Goal: Task Accomplishment & Management: Complete application form

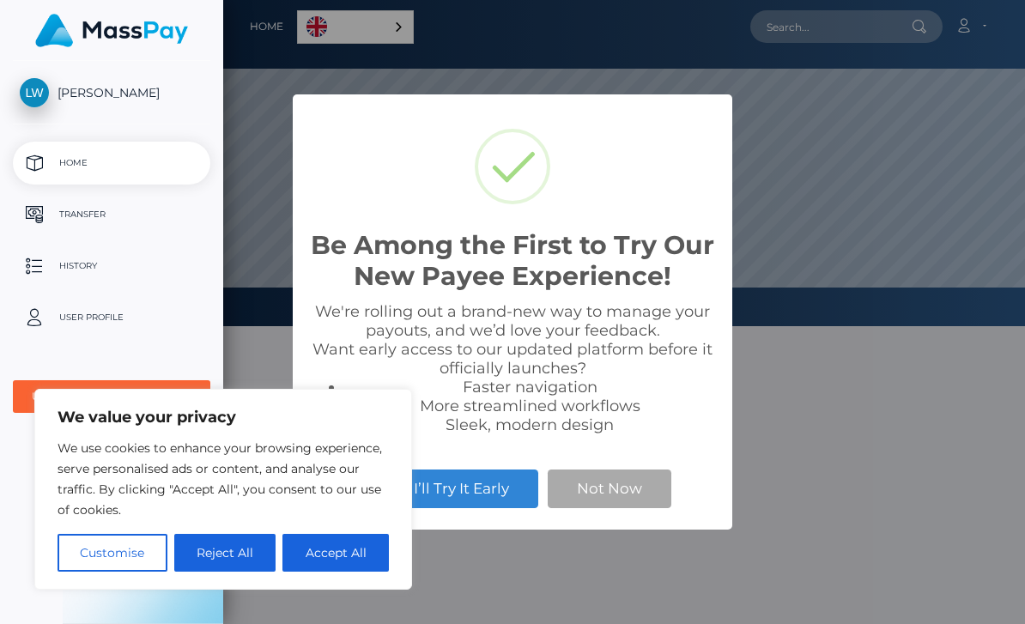
scroll to position [326, 1025]
click at [820, 416] on div "Be Among the First to Try Our New Payee Experience! × We're rolling out a brand…" at bounding box center [512, 312] width 1025 height 624
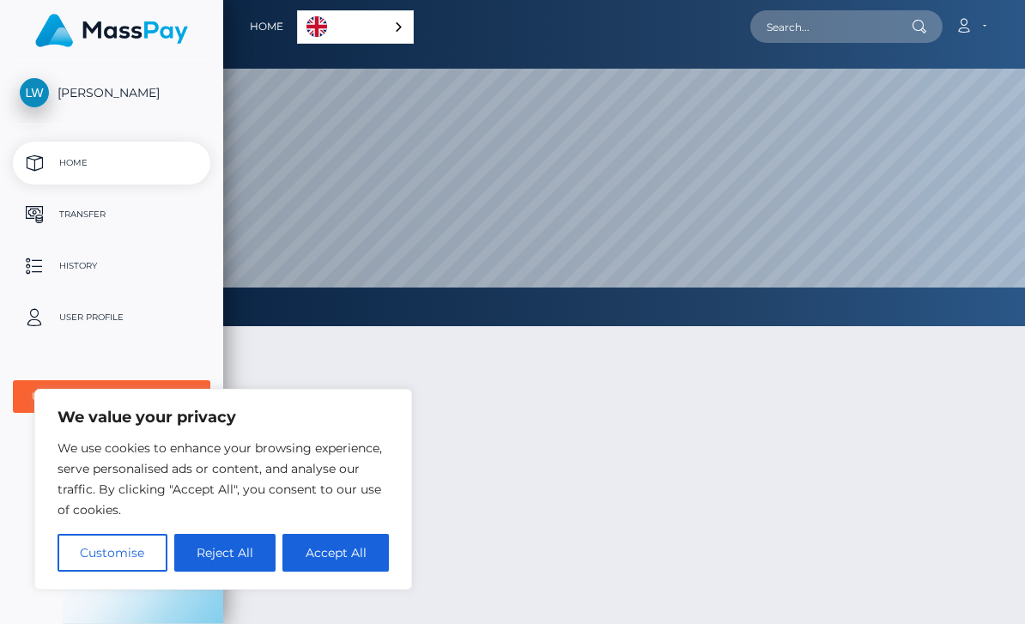
click at [298, 42] on link "English" at bounding box center [355, 27] width 115 height 32
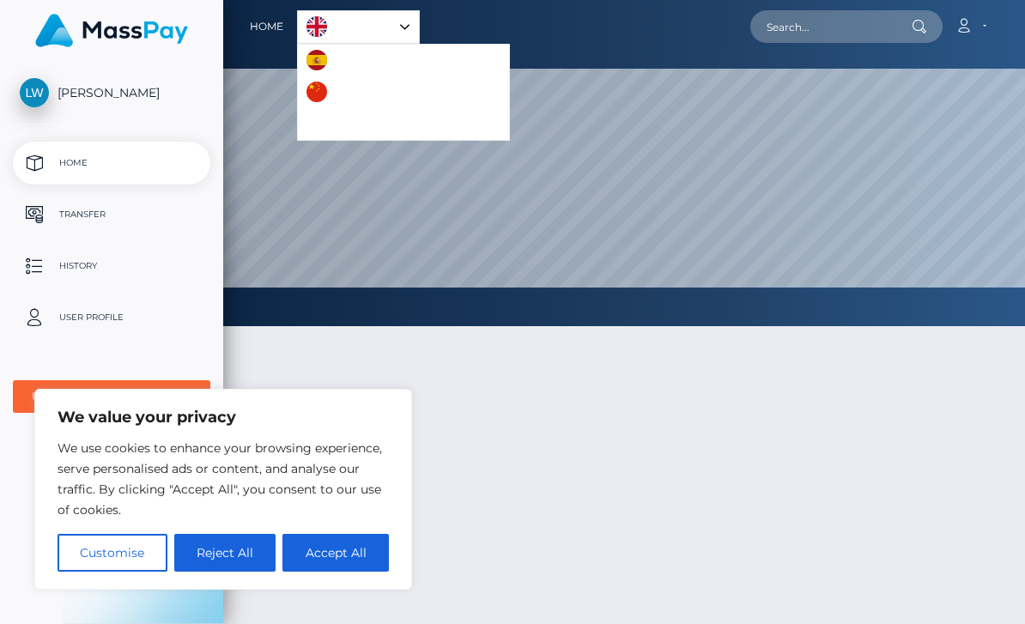
click at [621, 475] on div at bounding box center [624, 559] width 802 height 518
click at [87, 549] on button "Customise" at bounding box center [113, 553] width 110 height 38
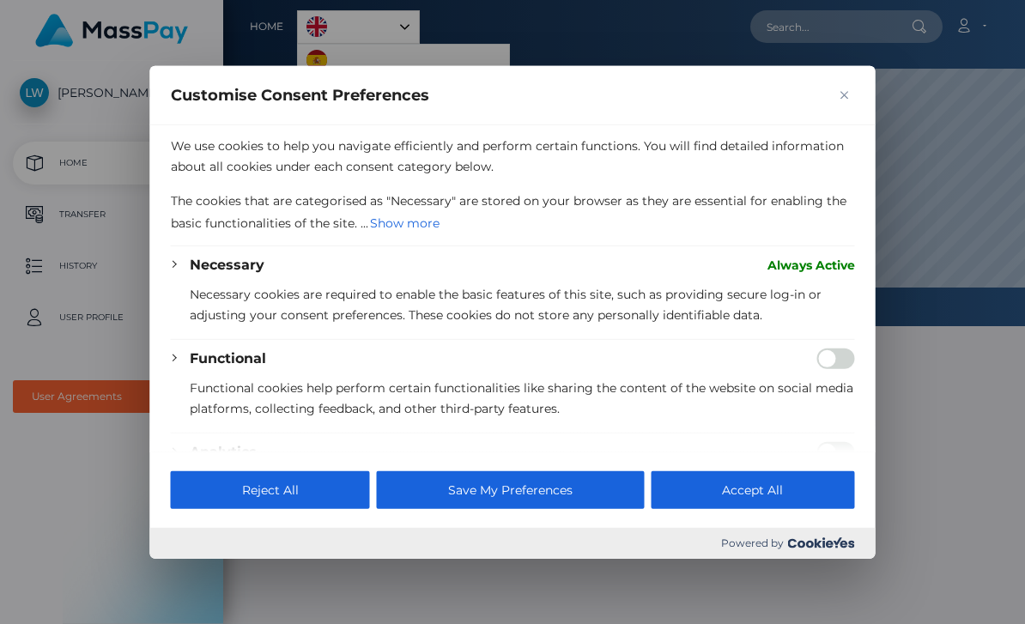
click at [86, 450] on div at bounding box center [512, 312] width 1025 height 624
click at [86, 473] on div at bounding box center [512, 312] width 1025 height 624
click at [791, 509] on button "Accept All" at bounding box center [752, 490] width 203 height 38
checkbox input "true"
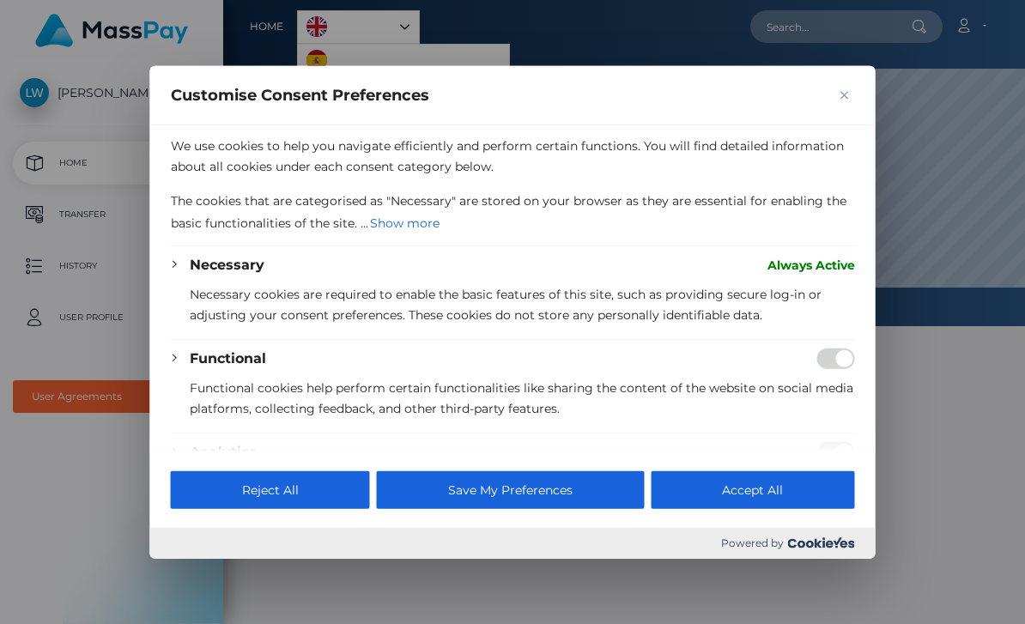
checkbox input "true"
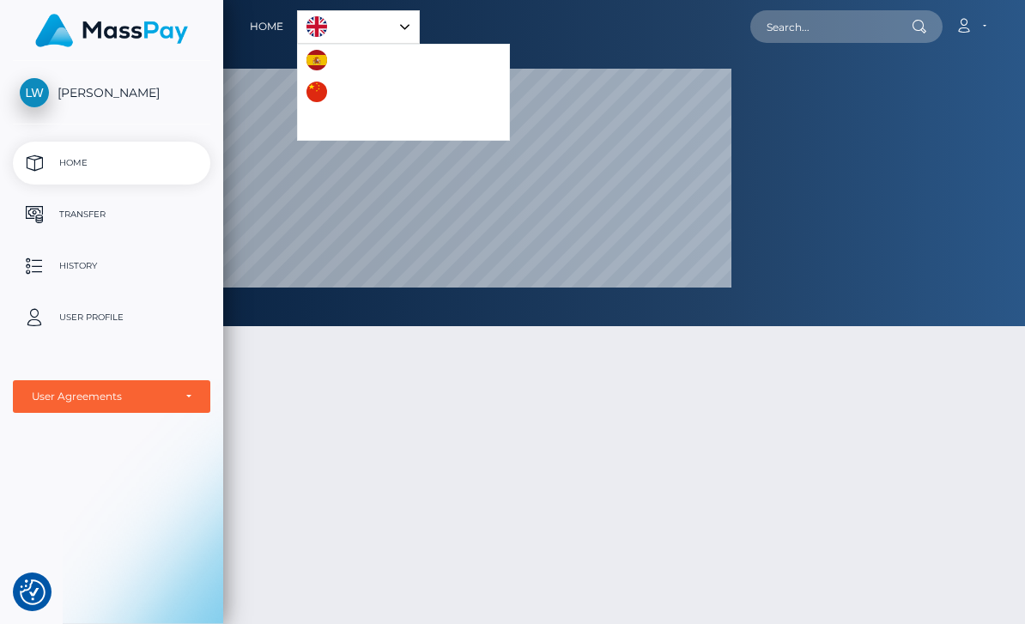
scroll to position [858057, 857358]
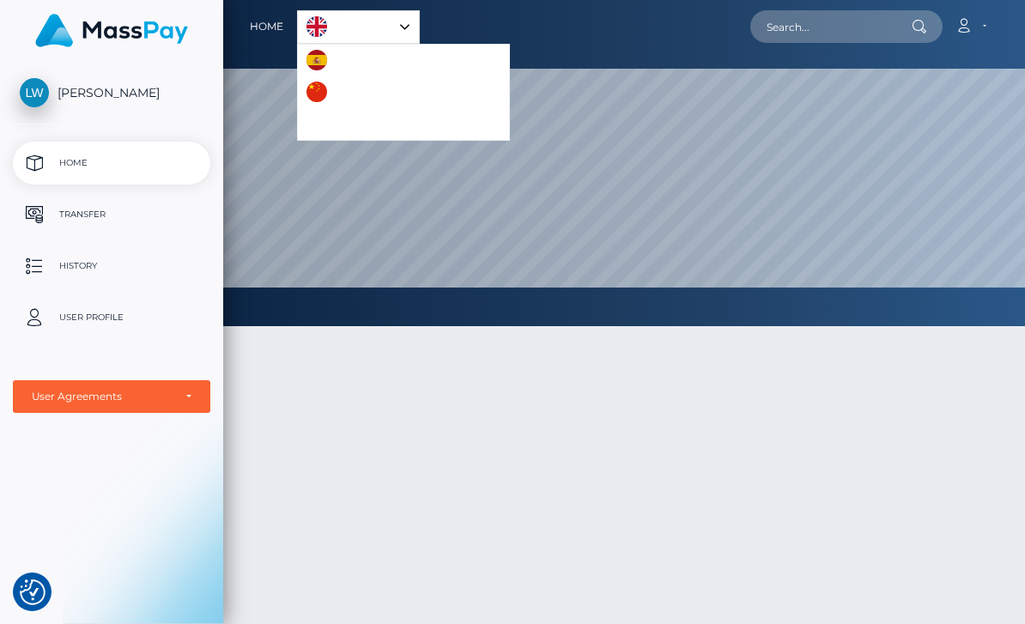
click at [776, 425] on div at bounding box center [624, 559] width 802 height 518
click at [937, 382] on div at bounding box center [624, 559] width 802 height 518
click at [927, 379] on div at bounding box center [624, 559] width 802 height 518
click at [899, 520] on div at bounding box center [624, 559] width 802 height 518
